Goal: Information Seeking & Learning: Learn about a topic

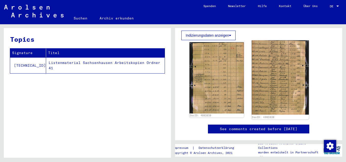
scroll to position [101, 0]
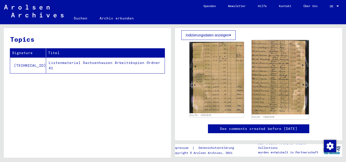
click at [266, 77] on img at bounding box center [280, 77] width 57 height 74
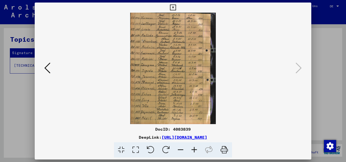
click at [45, 67] on icon at bounding box center [47, 68] width 6 height 12
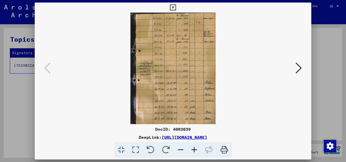
click at [301, 67] on icon at bounding box center [298, 68] width 6 height 12
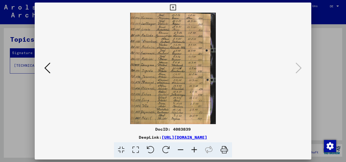
click at [164, 110] on img at bounding box center [173, 69] width 242 height 112
click at [133, 111] on img at bounding box center [173, 69] width 242 height 112
click at [133, 110] on img at bounding box center [173, 69] width 242 height 112
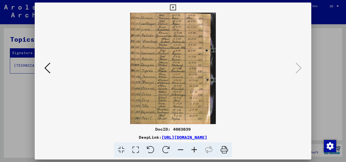
click at [46, 67] on icon at bounding box center [47, 68] width 6 height 12
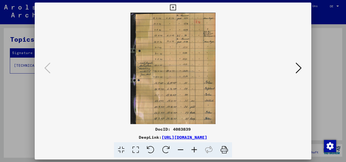
click at [301, 67] on icon at bounding box center [298, 68] width 6 height 12
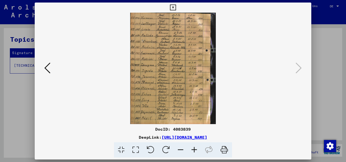
click at [45, 68] on icon at bounding box center [47, 68] width 6 height 12
